Goal: Use online tool/utility: Utilize a website feature to perform a specific function

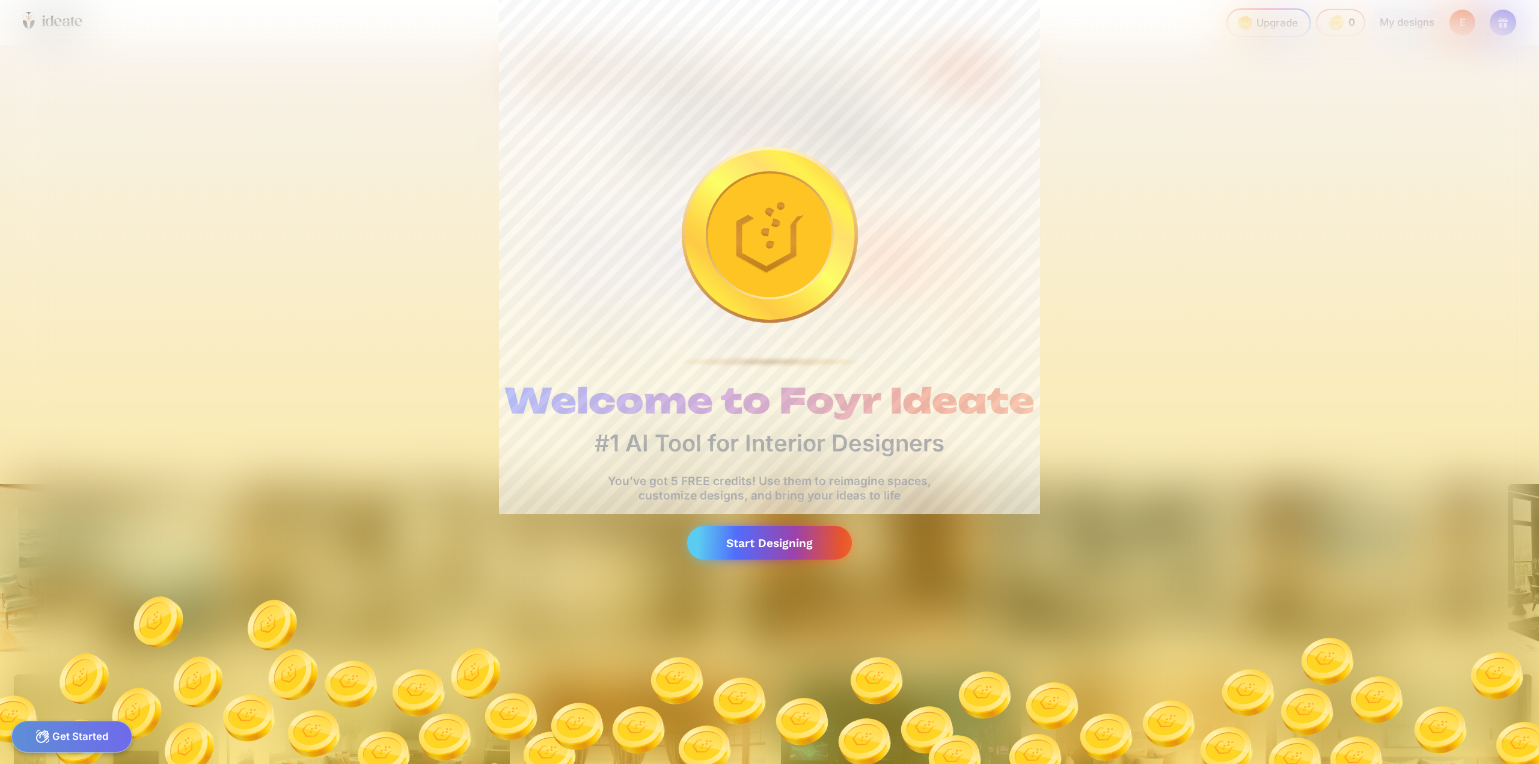
click at [769, 546] on div "Start Designing" at bounding box center [769, 543] width 165 height 34
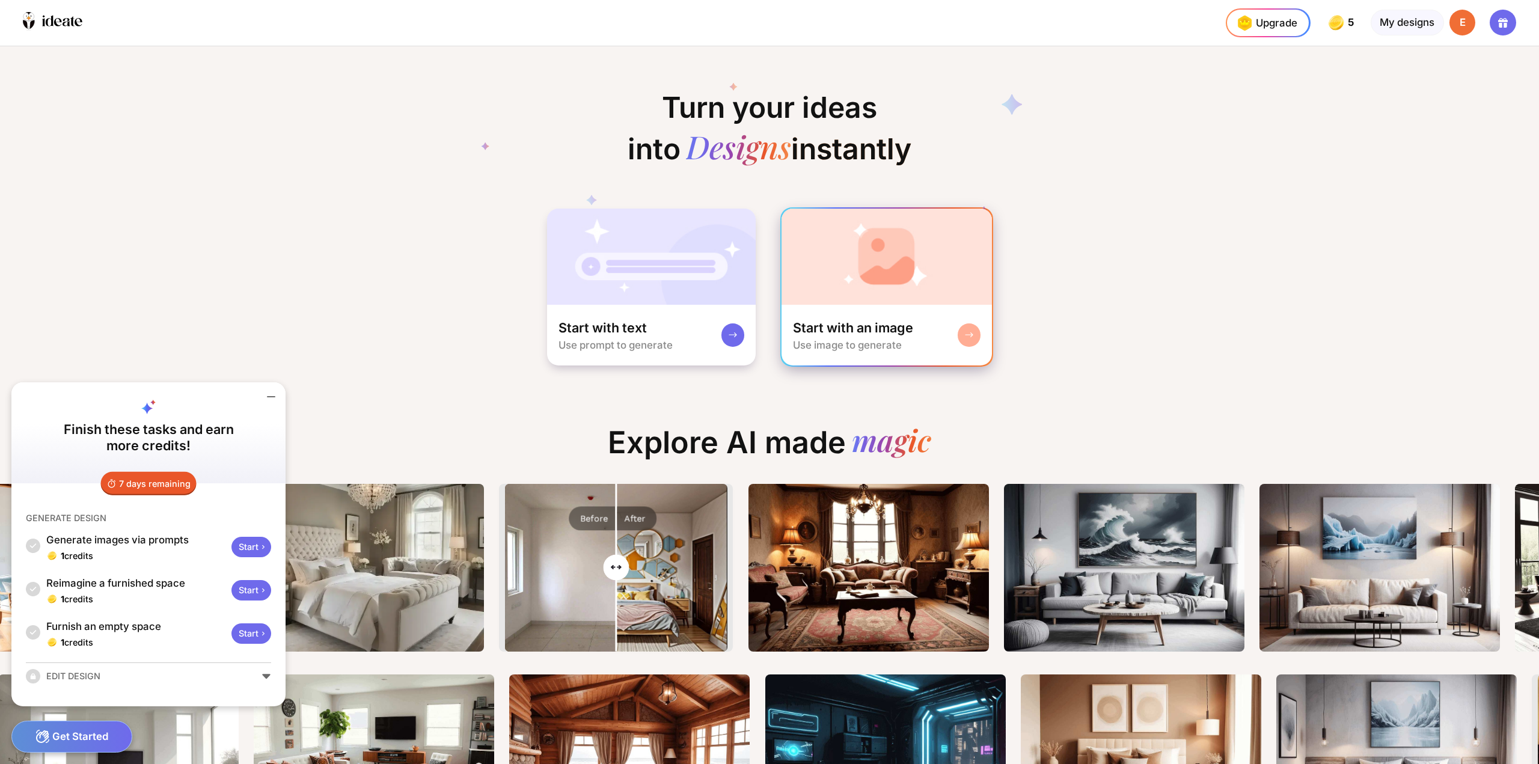
click at [876, 301] on img at bounding box center [887, 257] width 211 height 96
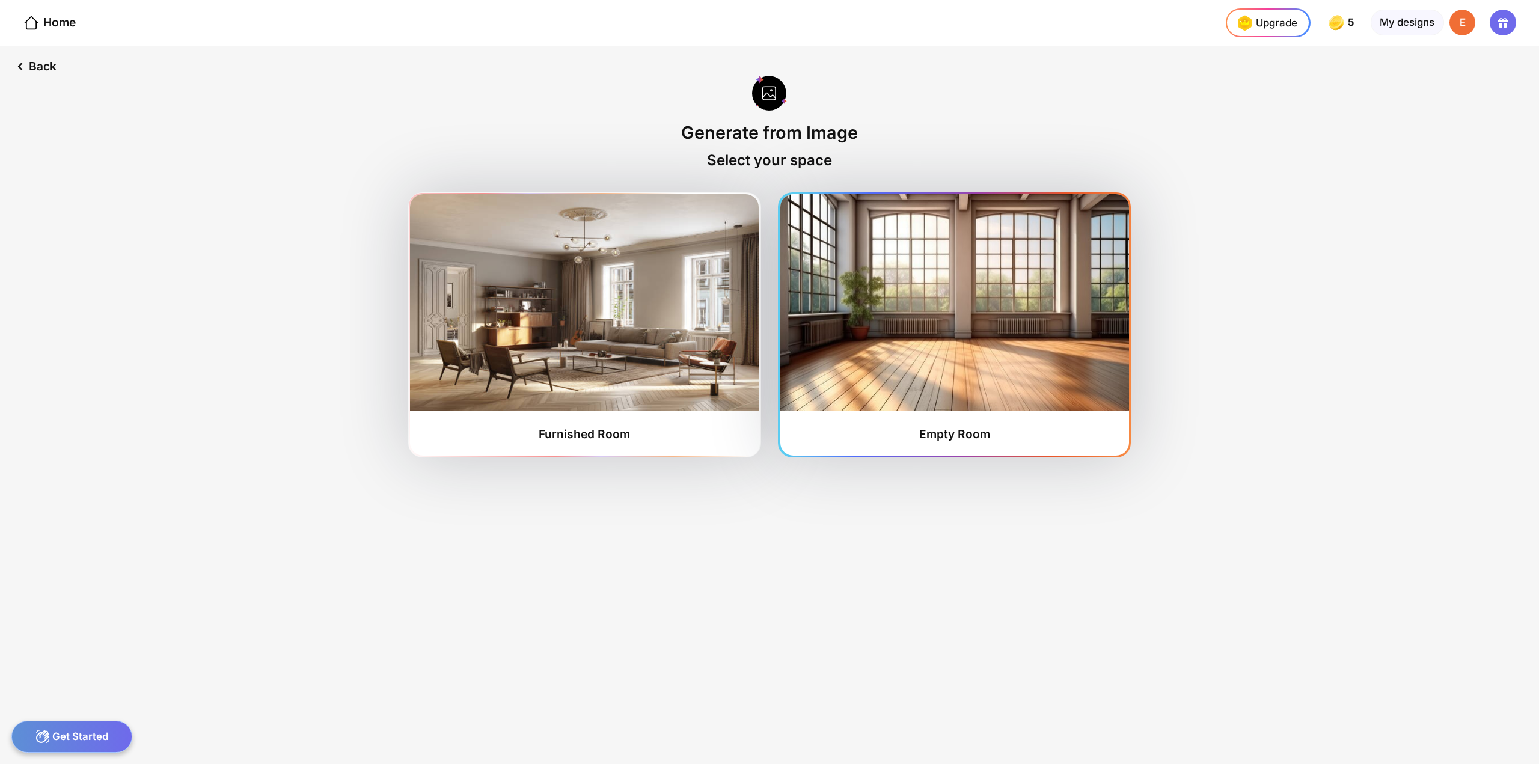
click at [871, 332] on img at bounding box center [954, 302] width 349 height 217
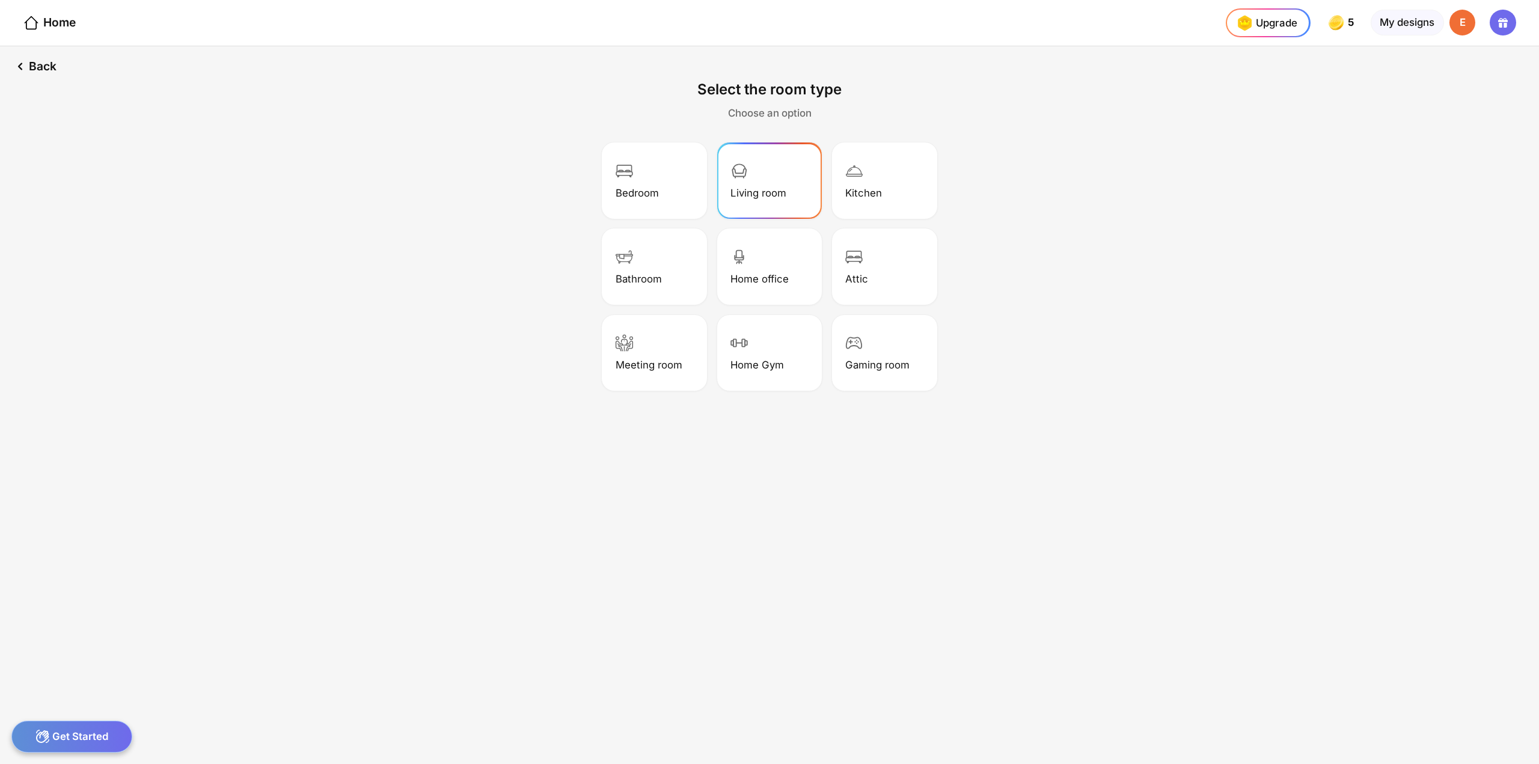
click at [736, 182] on div at bounding box center [738, 172] width 17 height 20
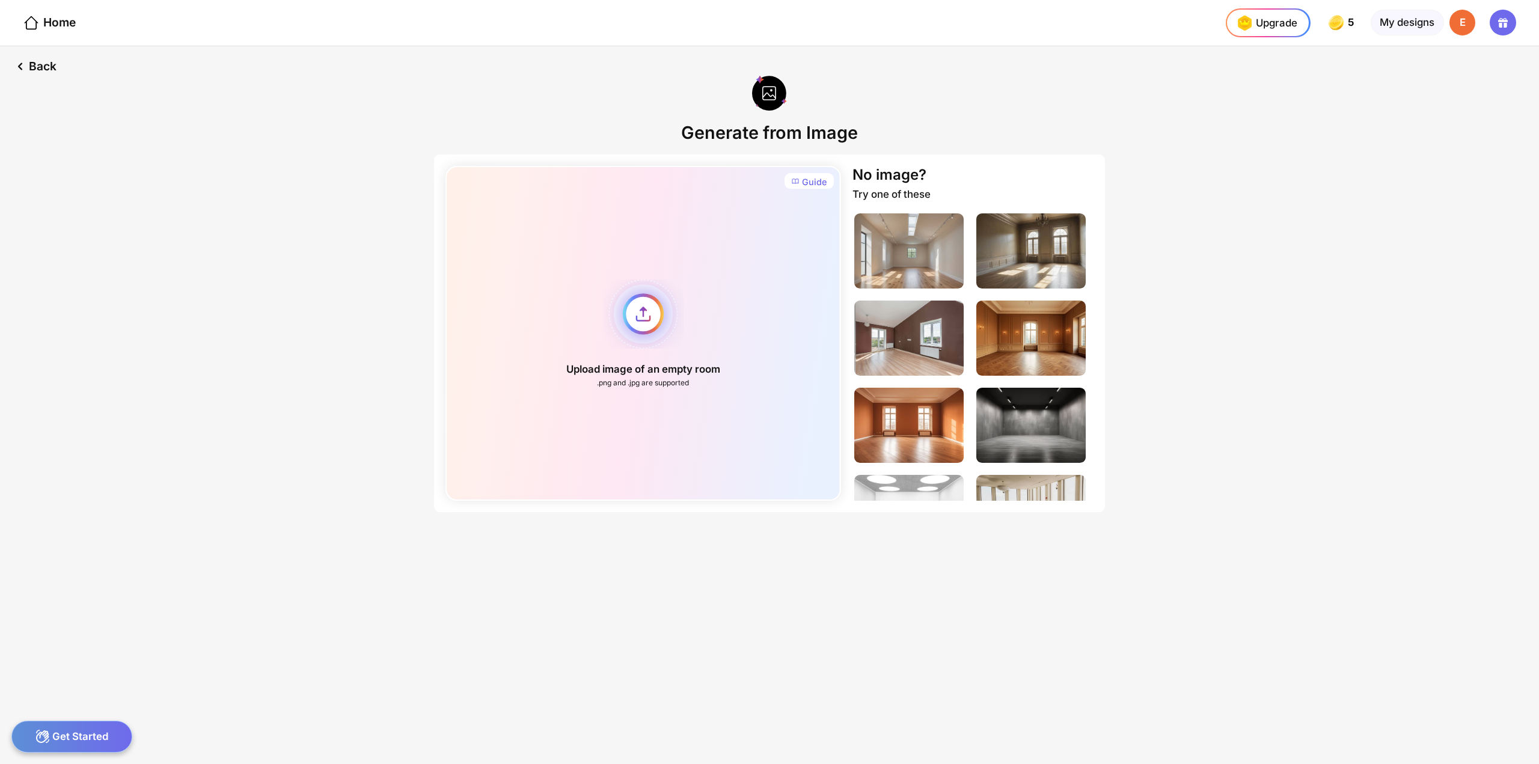
click at [637, 323] on div "Upload image of an empty room .png and .jpg are supported" at bounding box center [642, 333] width 395 height 335
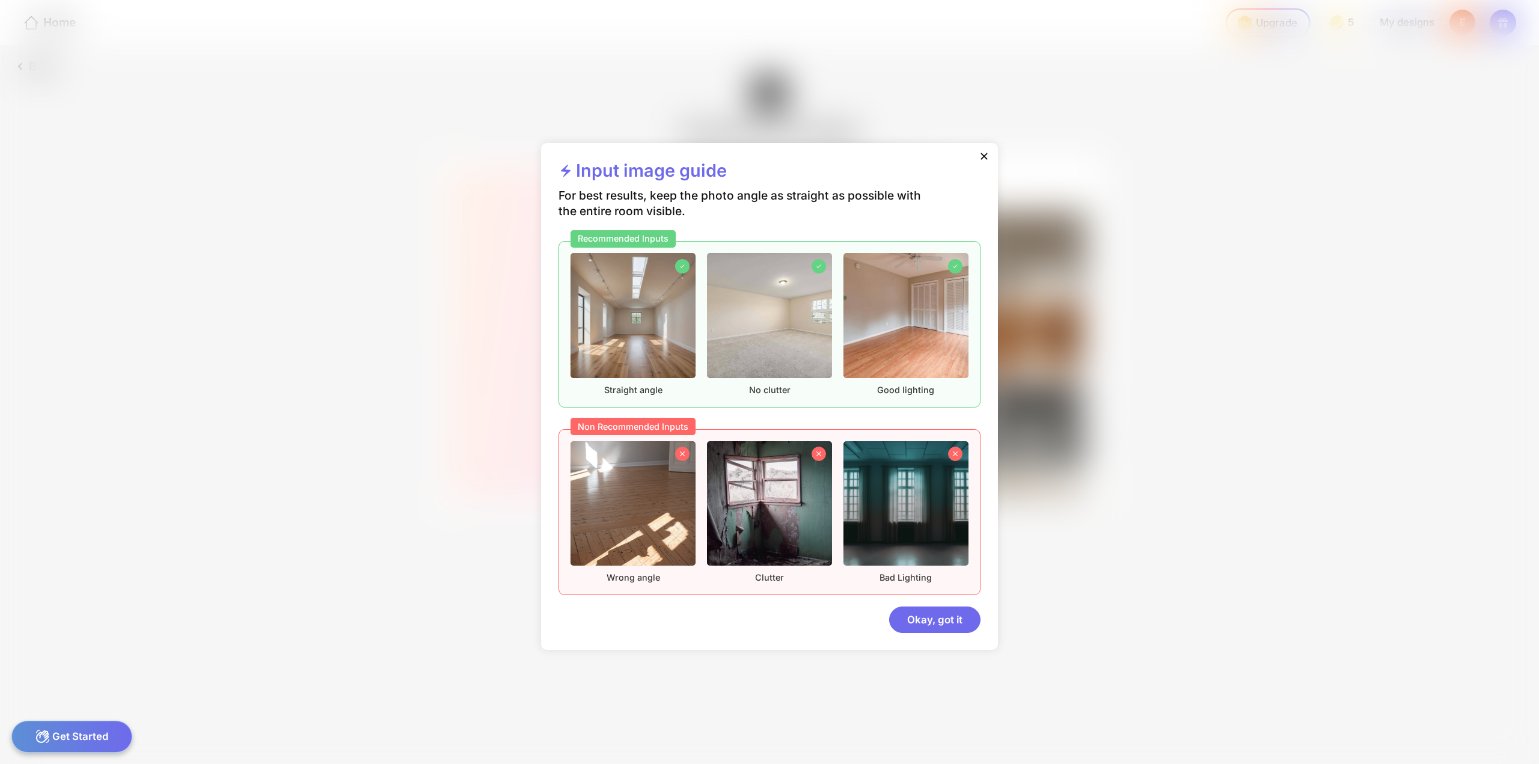
click at [770, 332] on img at bounding box center [769, 315] width 125 height 125
click at [951, 621] on div "Okay, got it" at bounding box center [934, 620] width 91 height 26
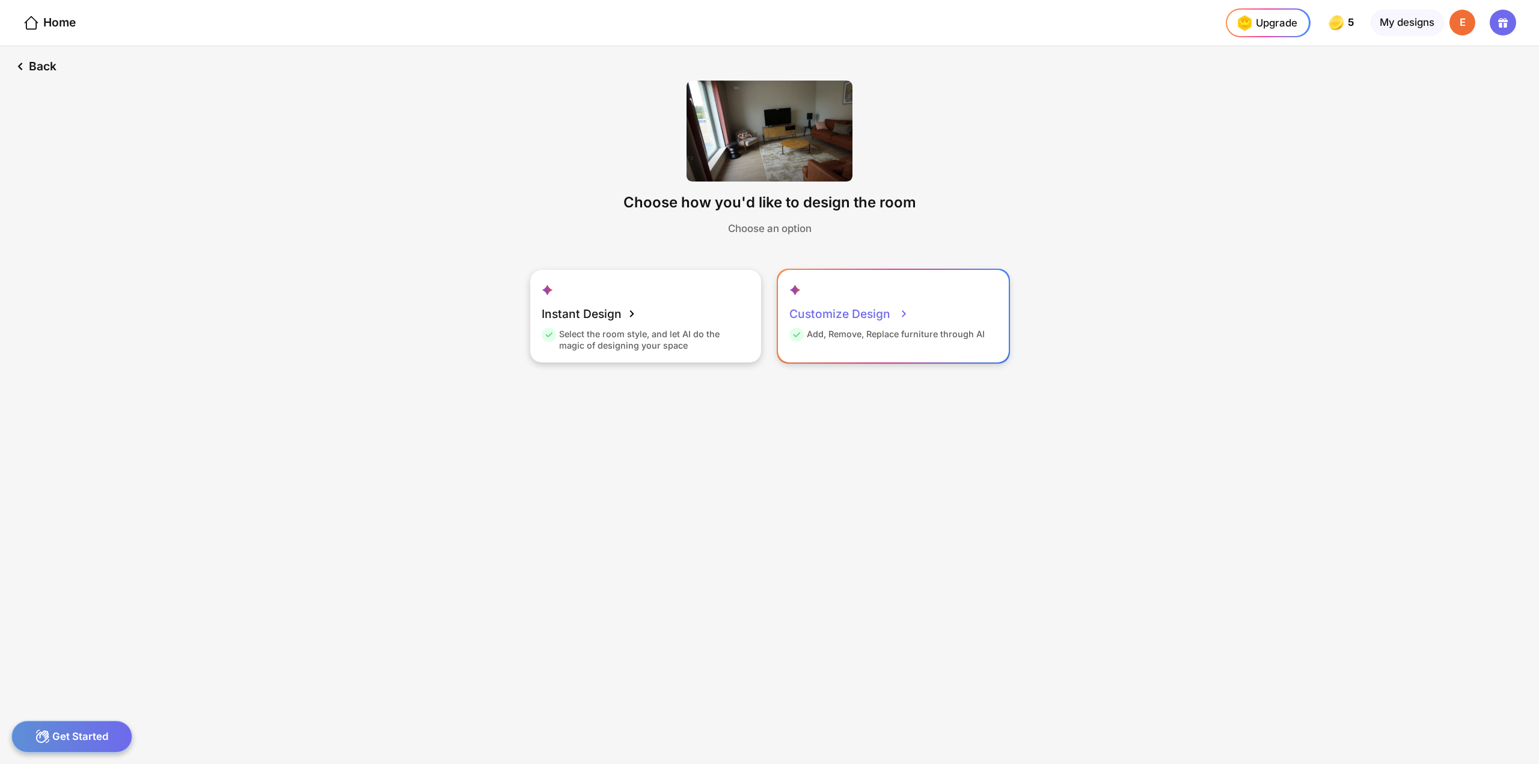
click at [847, 333] on div "Add, Remove, Replace furniture through AI" at bounding box center [886, 336] width 195 height 17
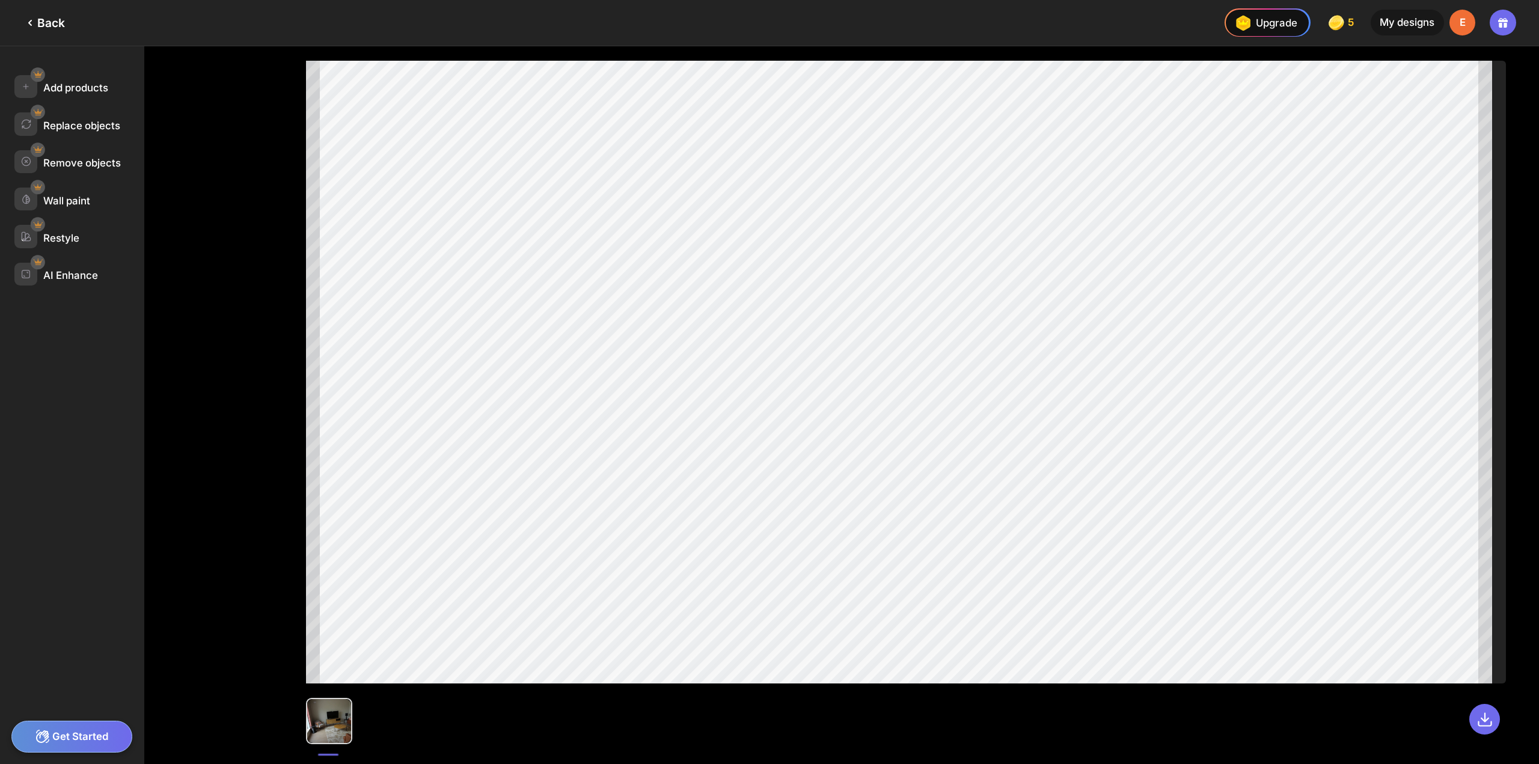
click at [34, 26] on icon at bounding box center [30, 23] width 14 height 14
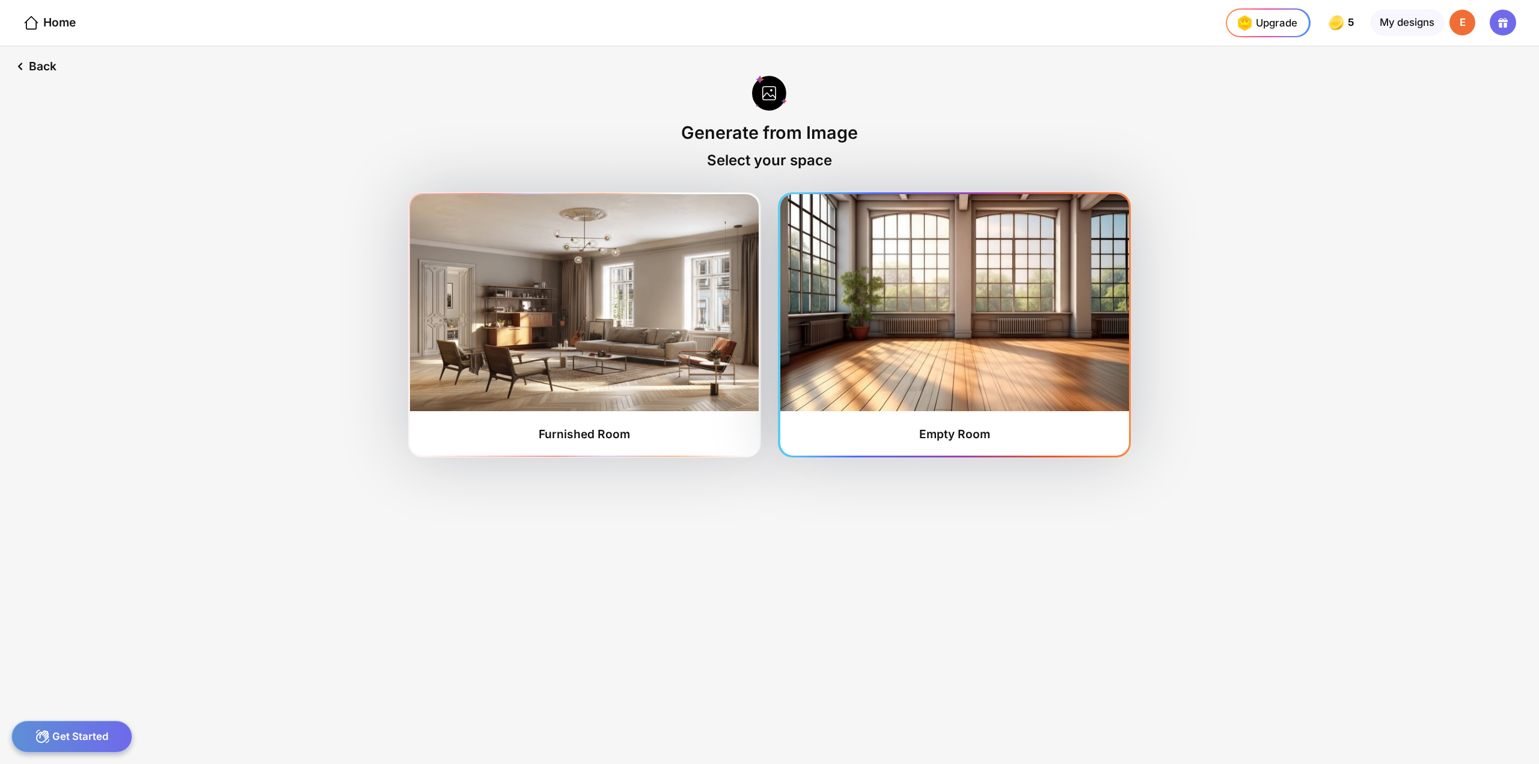
click at [881, 311] on img at bounding box center [954, 302] width 349 height 217
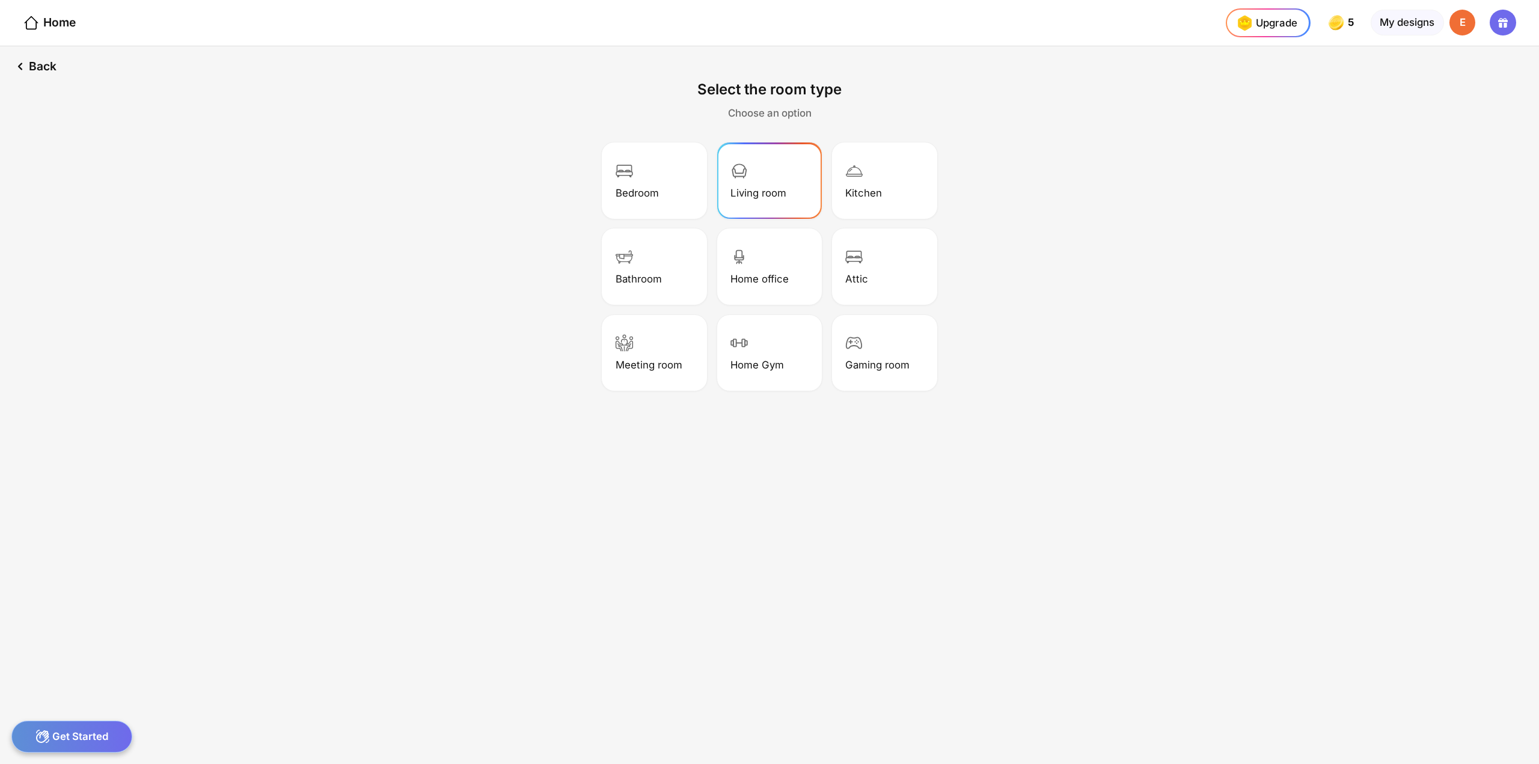
click at [763, 191] on div "Living room" at bounding box center [758, 193] width 56 height 12
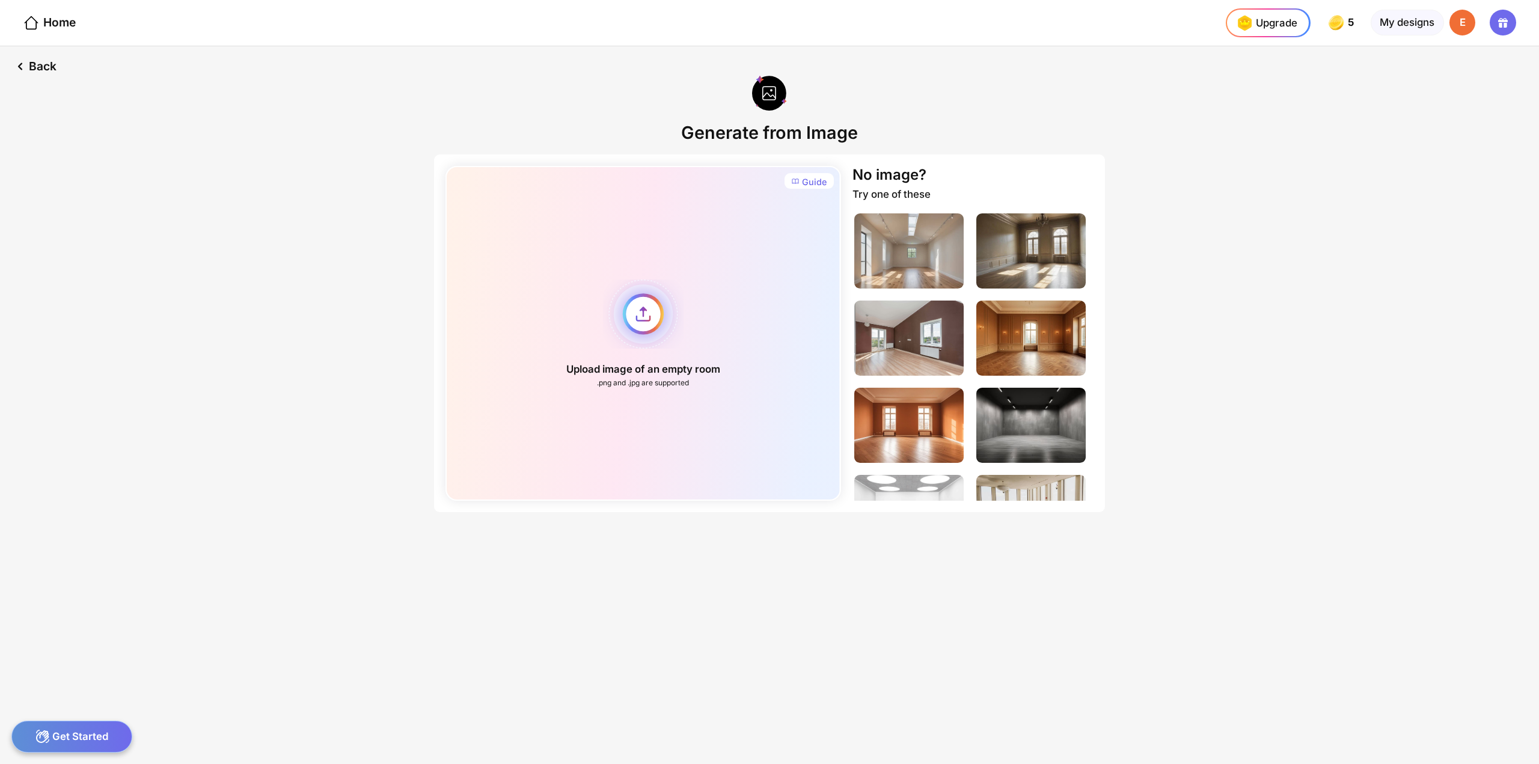
click at [637, 319] on div "Upload image of an empty room .png and .jpg are supported" at bounding box center [642, 333] width 395 height 335
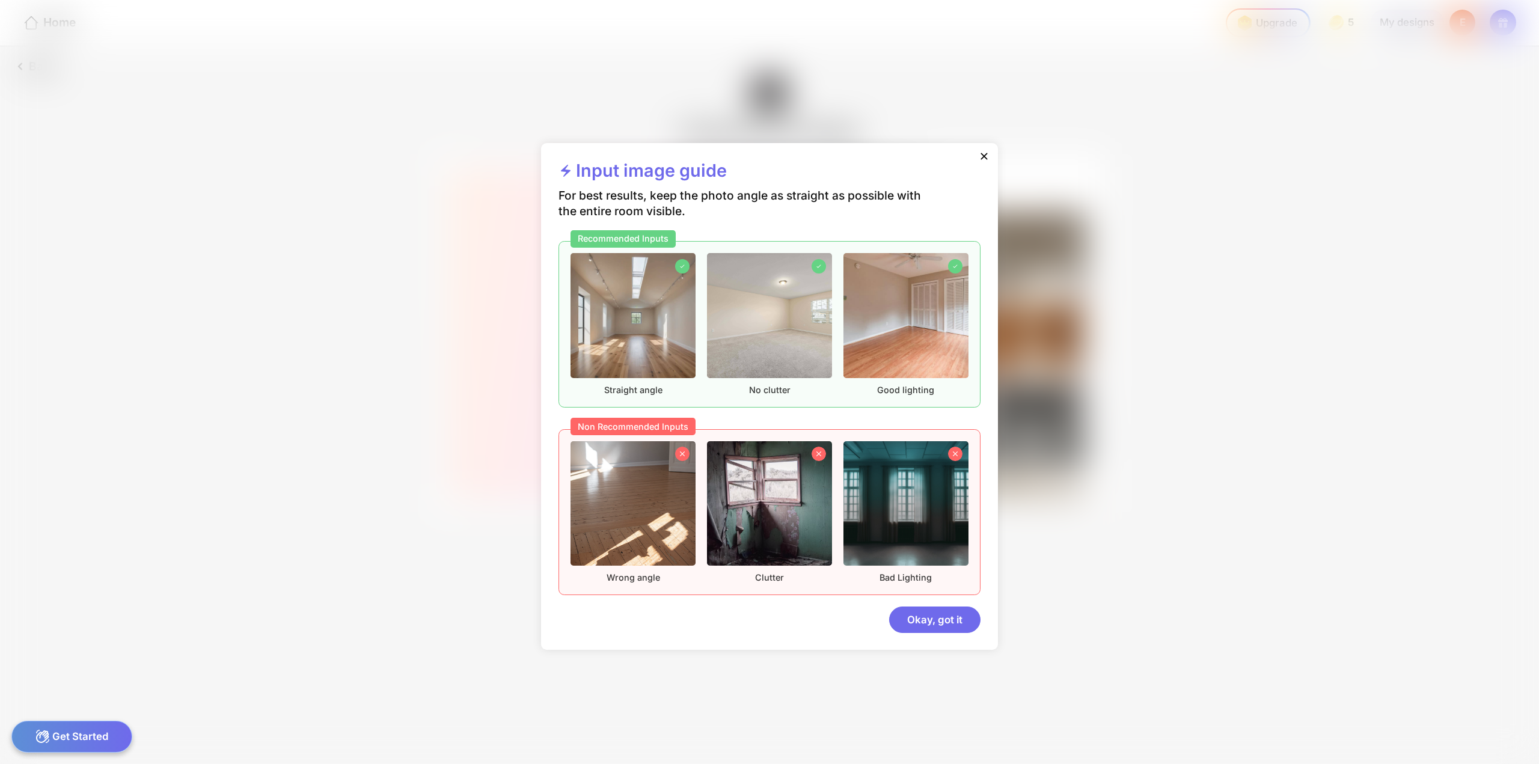
click at [931, 614] on div "Okay, got it" at bounding box center [934, 620] width 91 height 26
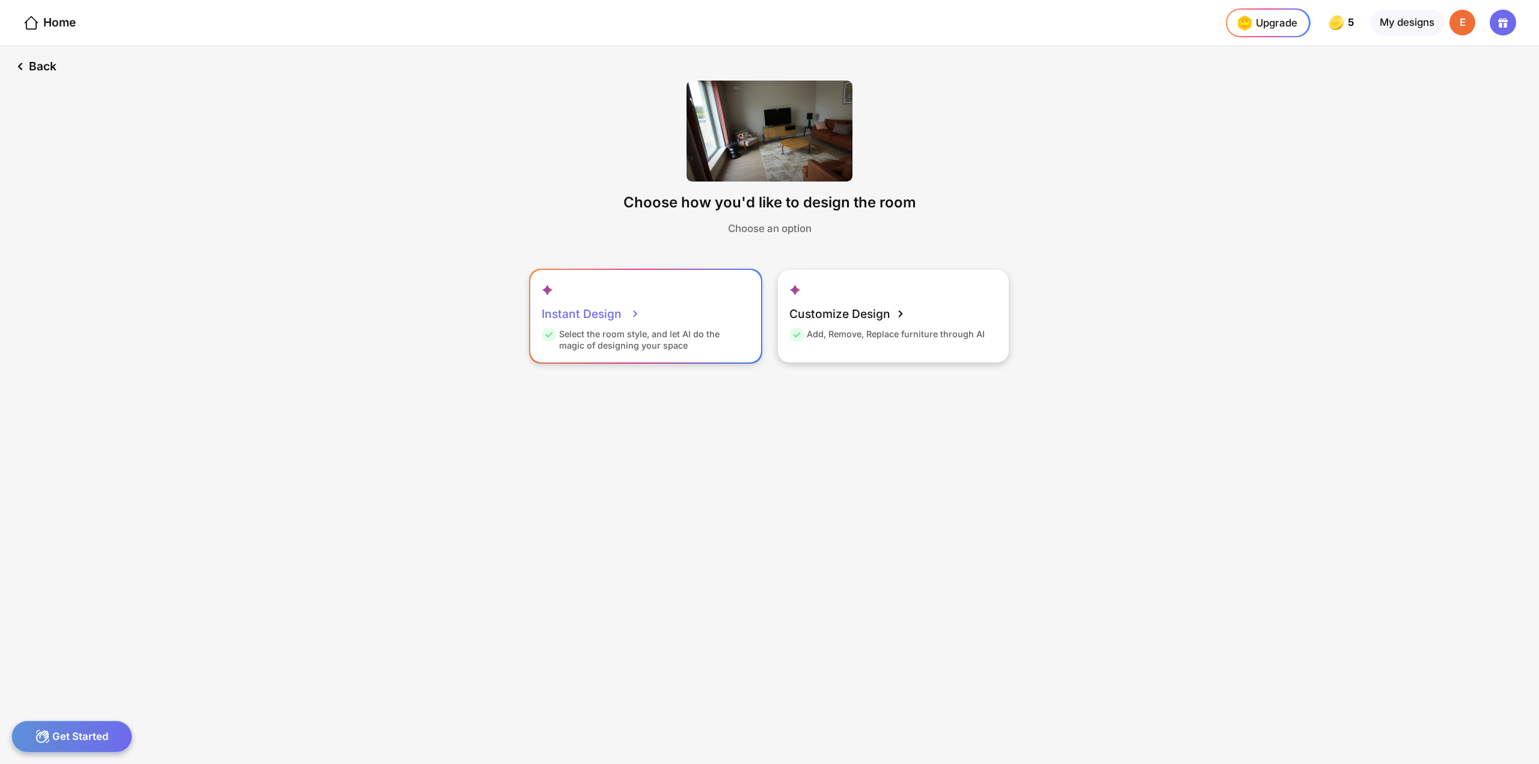
click at [638, 305] on span at bounding box center [634, 313] width 17 height 17
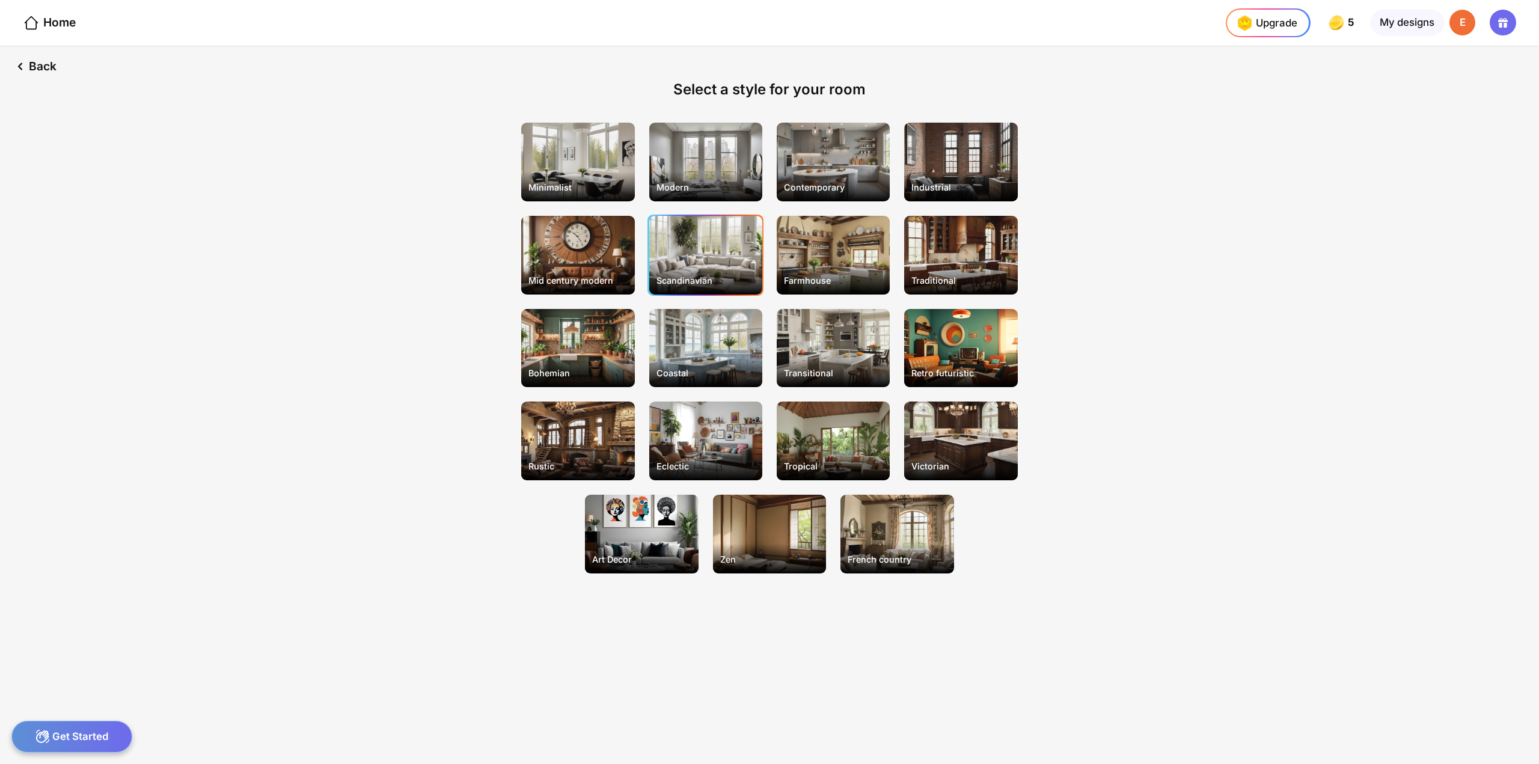
click at [693, 256] on div "Scandinavian" at bounding box center [705, 255] width 113 height 79
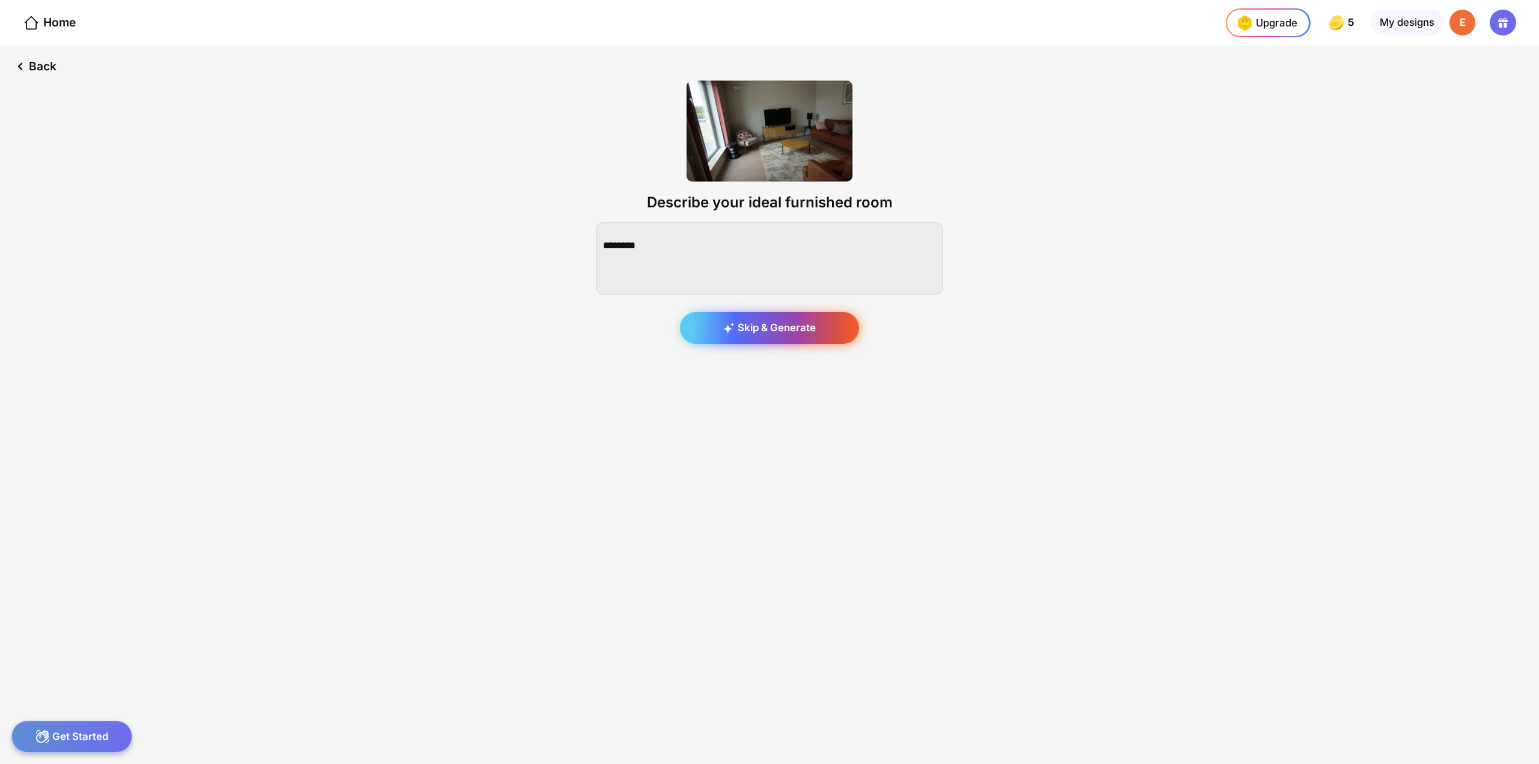
click at [761, 328] on div "Skip & Generate" at bounding box center [769, 328] width 179 height 32
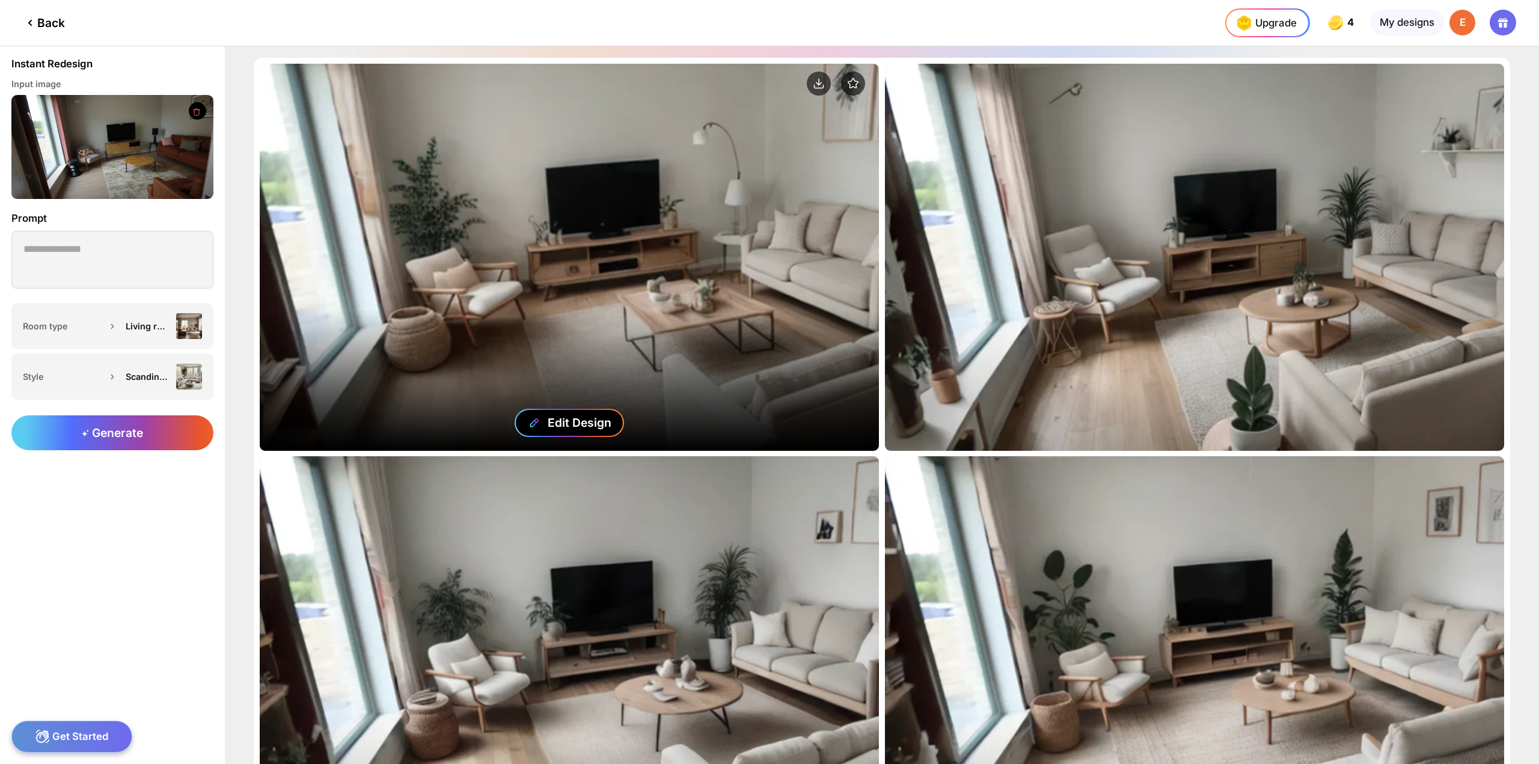
click at [545, 422] on div "Edit Design" at bounding box center [569, 423] width 109 height 28
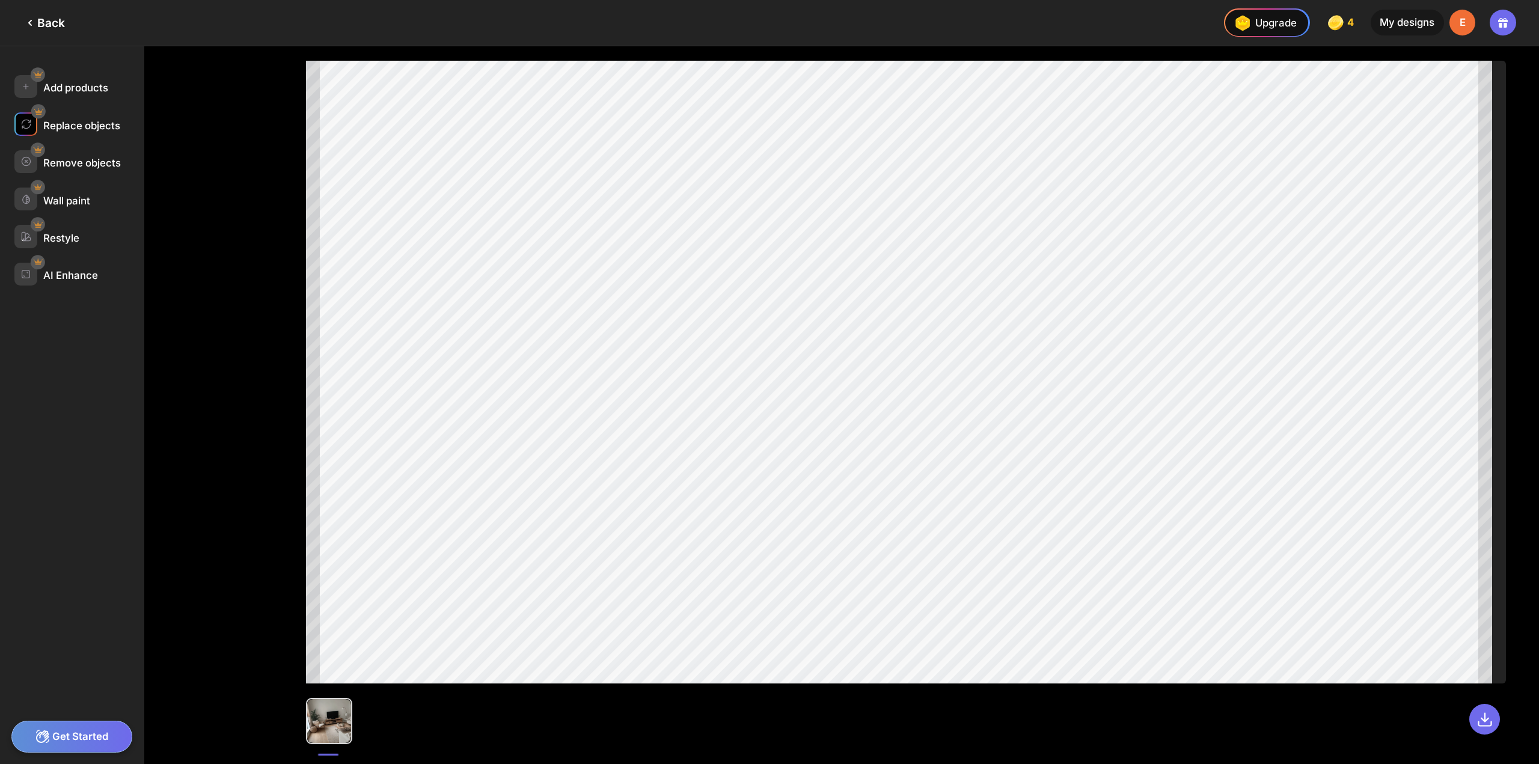
click at [71, 120] on div "Replace objects" at bounding box center [81, 126] width 77 height 12
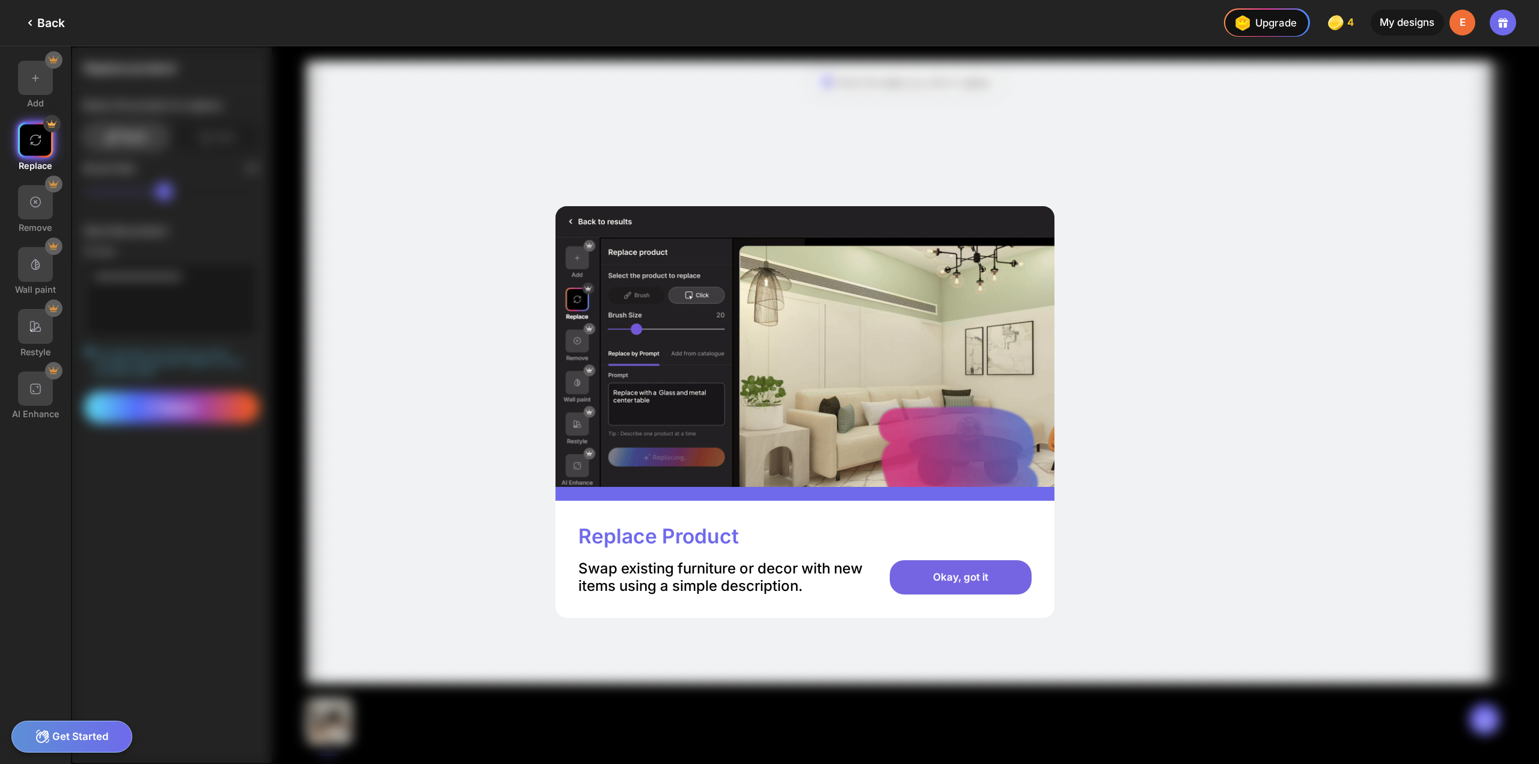
click at [951, 586] on div "Okay, got it" at bounding box center [960, 577] width 141 height 35
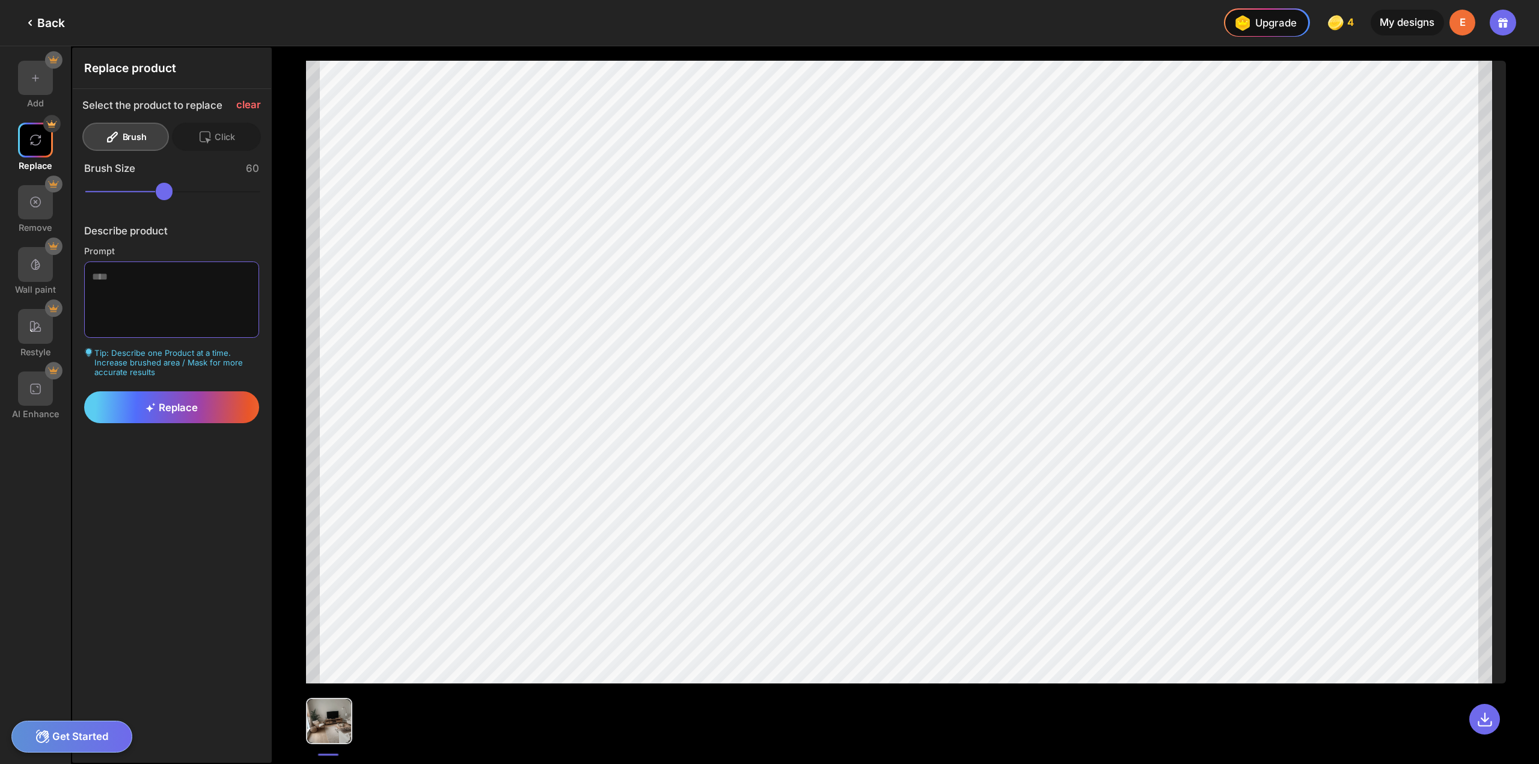
click at [146, 281] on textarea at bounding box center [172, 300] width 176 height 76
type textarea "*"
type textarea "*********"
click at [184, 396] on div "Replace" at bounding box center [172, 407] width 176 height 32
